Goal: Information Seeking & Learning: Find specific fact

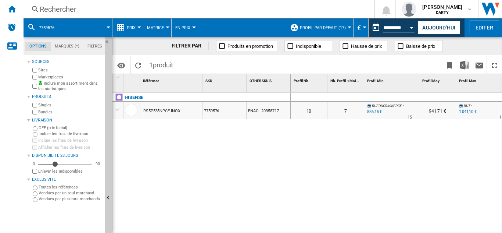
scroll to position [0, 732]
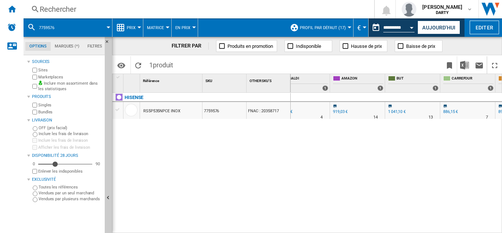
click at [65, 10] on div "Rechercher" at bounding box center [197, 9] width 315 height 10
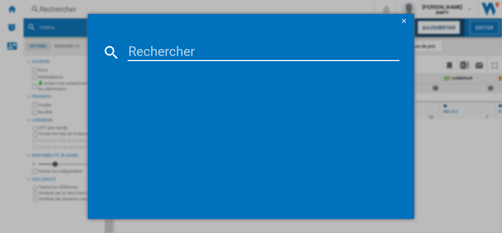
type input "7872810"
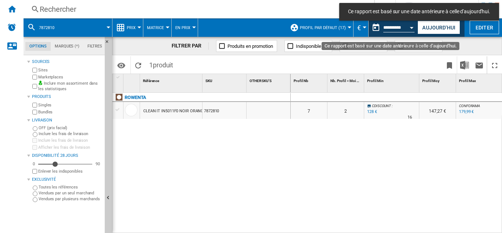
click at [409, 27] on button "Open calendar" at bounding box center [411, 26] width 13 height 13
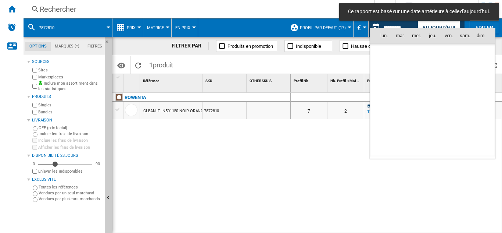
scroll to position [3504, 0]
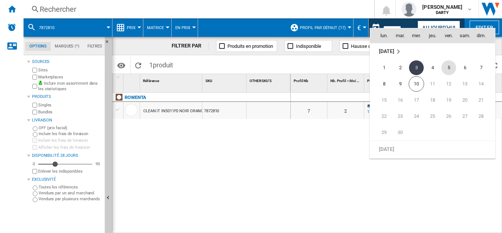
click at [451, 70] on span "5" at bounding box center [448, 67] width 15 height 15
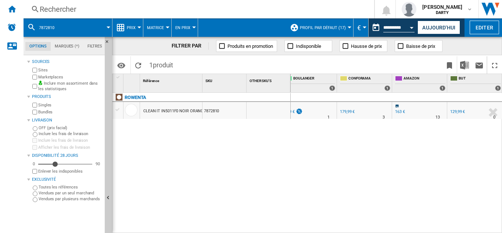
click at [70, 6] on div "Rechercher" at bounding box center [197, 9] width 315 height 10
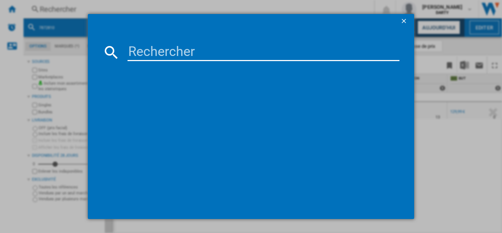
click at [148, 53] on input at bounding box center [263, 52] width 272 height 18
type input "7920288"
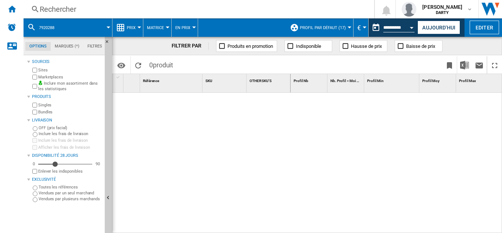
click at [64, 14] on div "Rechercher" at bounding box center [197, 9] width 315 height 10
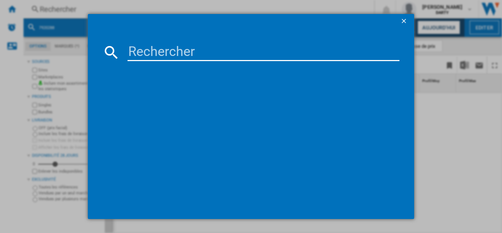
click at [148, 53] on input at bounding box center [263, 52] width 272 height 18
type input "7920288"
click at [148, 53] on input "7920288" at bounding box center [263, 52] width 272 height 18
